Goal: Task Accomplishment & Management: Use online tool/utility

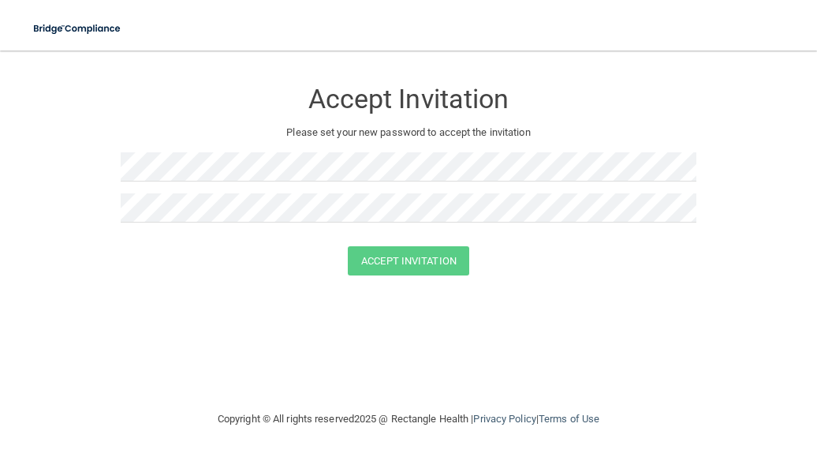
drag, startPoint x: 450, startPoint y: 131, endPoint x: 425, endPoint y: 149, distance: 30.4
click at [450, 133] on p "Please set your new password to accept the invitation" at bounding box center [409, 132] width 552 height 19
click at [357, 192] on div at bounding box center [409, 172] width 576 height 41
click at [326, 233] on div at bounding box center [409, 213] width 576 height 41
click at [419, 278] on form "Accept Invitation Please set your new password to accept the invitation Accept …" at bounding box center [409, 180] width 754 height 228
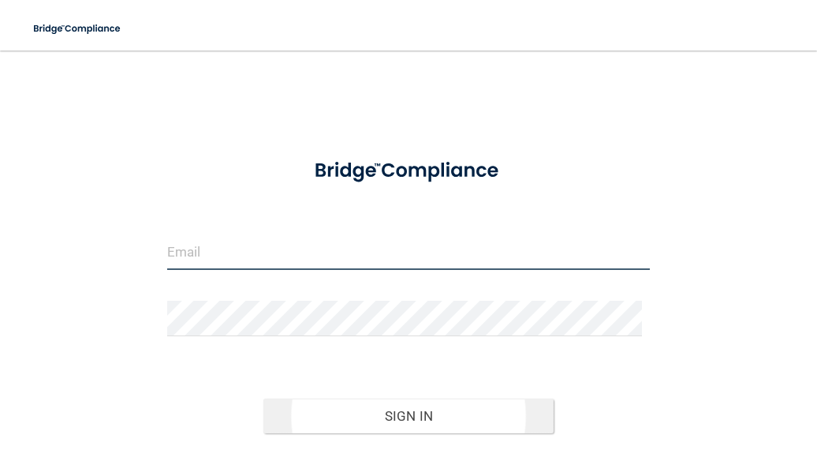
type input "[EMAIL_ADDRESS][DOMAIN_NAME]"
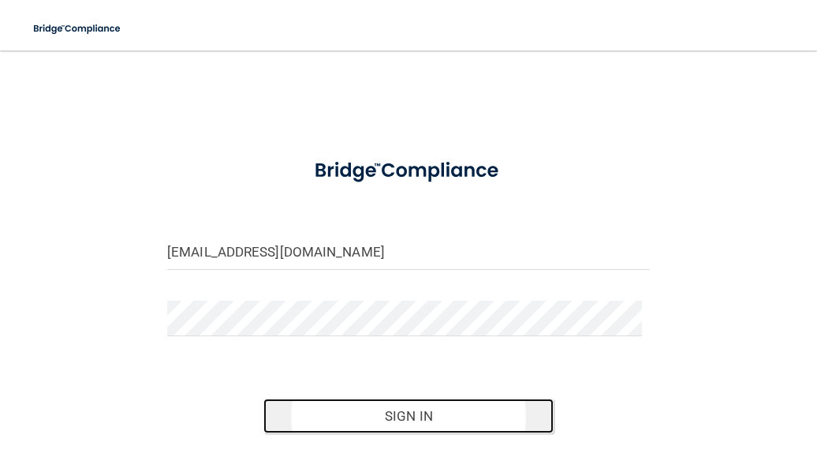
click at [387, 407] on button "Sign In" at bounding box center [407, 415] width 289 height 35
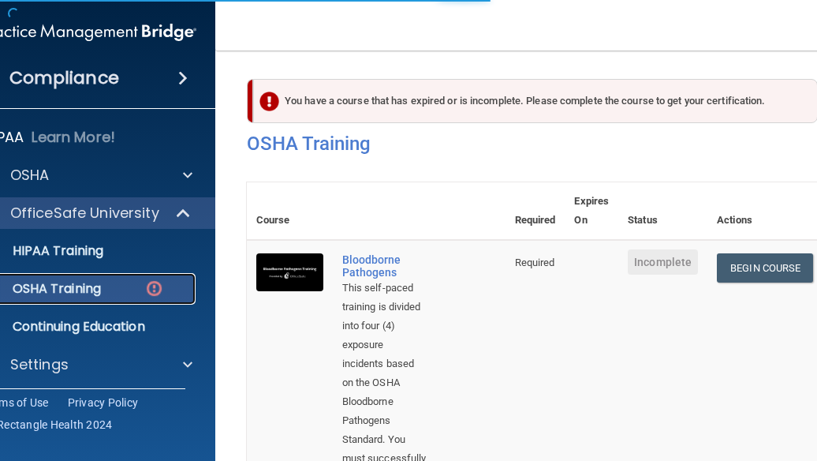
click at [64, 286] on p "OSHA Training" at bounding box center [37, 289] width 128 height 16
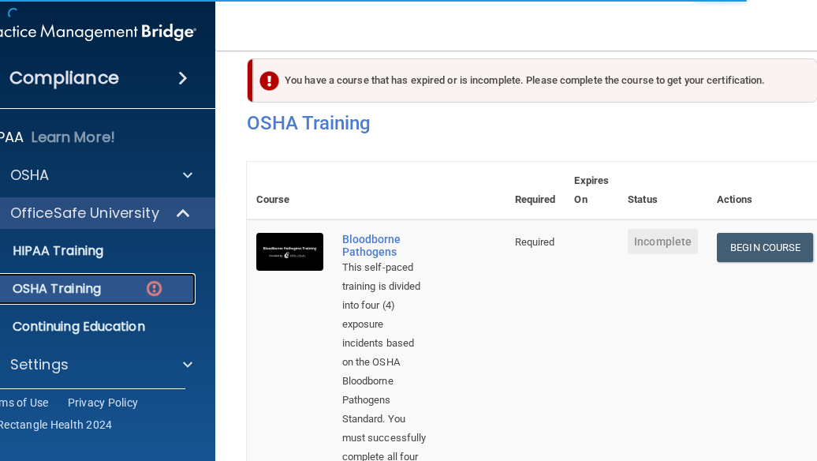
scroll to position [79, 0]
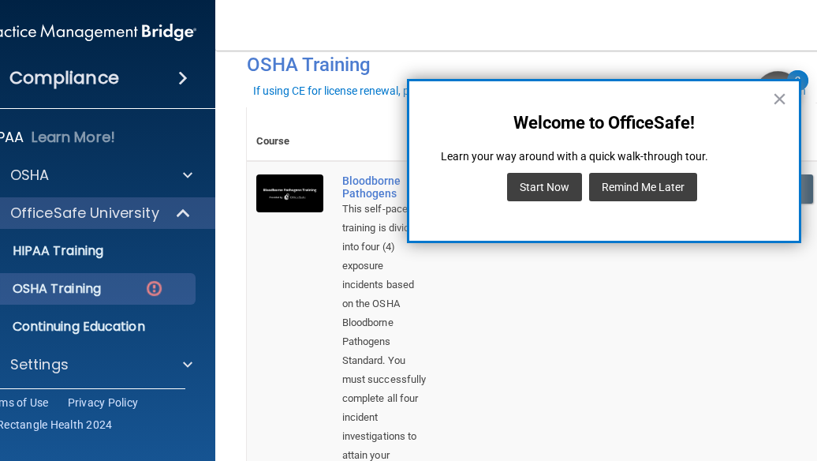
click at [641, 184] on button "Remind Me Later" at bounding box center [643, 187] width 108 height 28
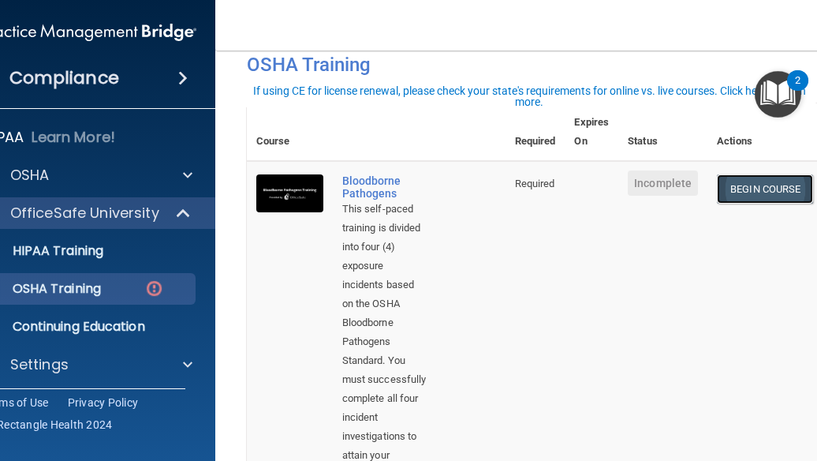
click at [777, 178] on link "Begin Course" at bounding box center [765, 188] width 96 height 29
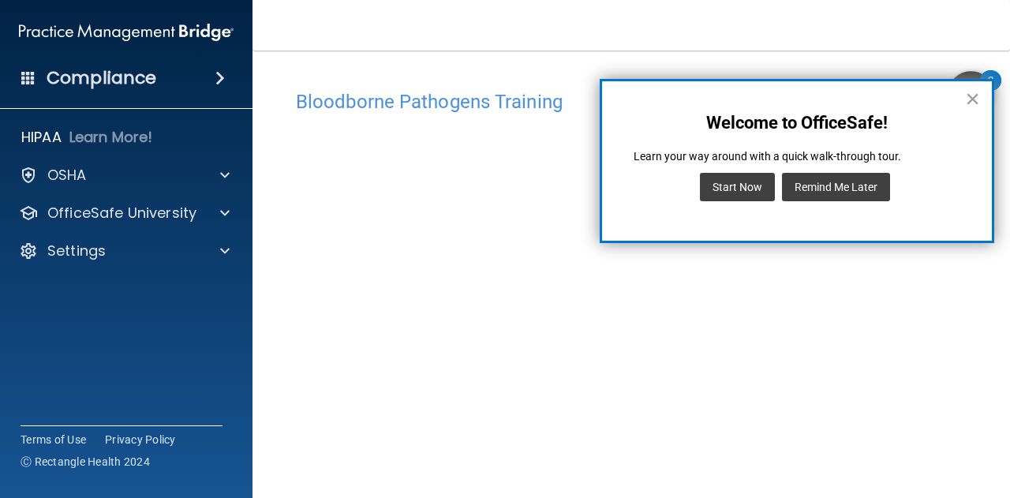
click at [816, 182] on button "Remind Me Later" at bounding box center [836, 187] width 108 height 28
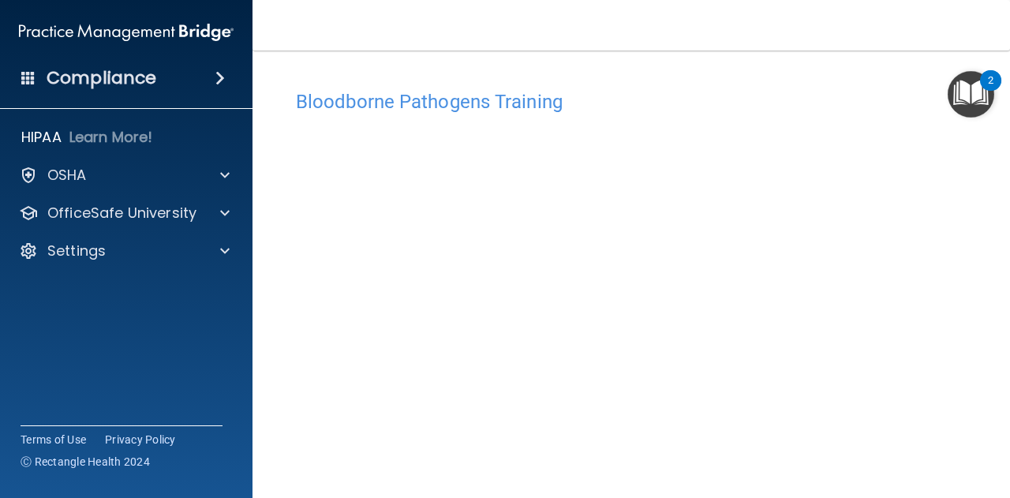
scroll to position [42, 0]
